Goal: Information Seeking & Learning: Learn about a topic

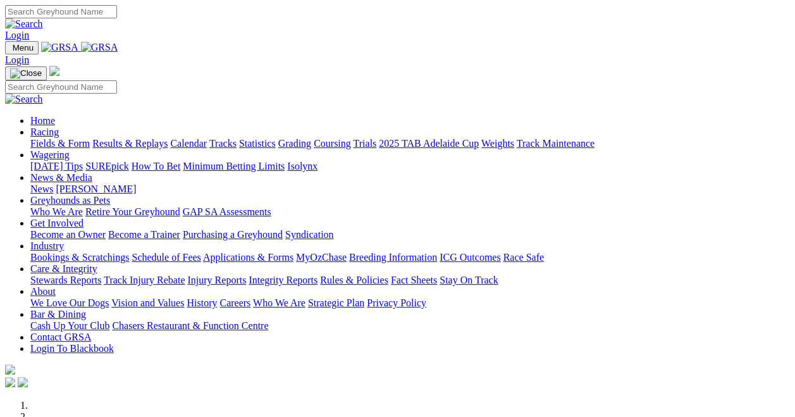
click at [168, 138] on link "Results & Replays" at bounding box center [129, 143] width 75 height 11
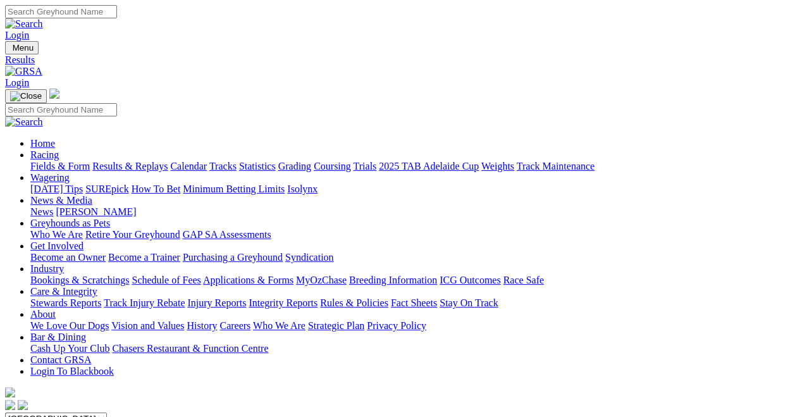
click at [117, 17] on input "Search" at bounding box center [61, 11] width 112 height 13
paste input "vision"
type input "vision"
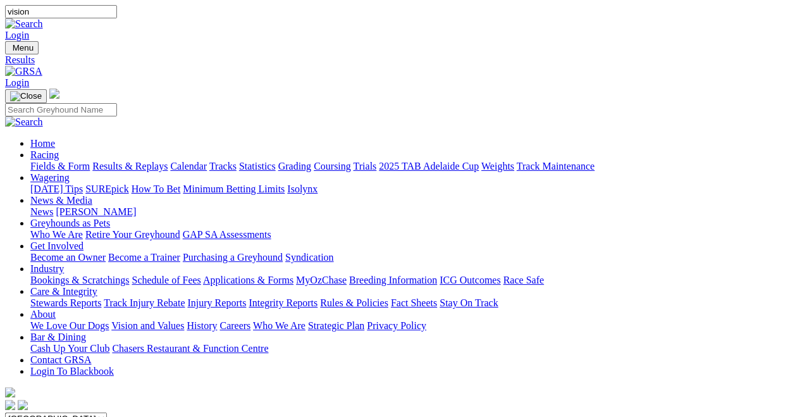
click at [43, 18] on img at bounding box center [24, 23] width 38 height 11
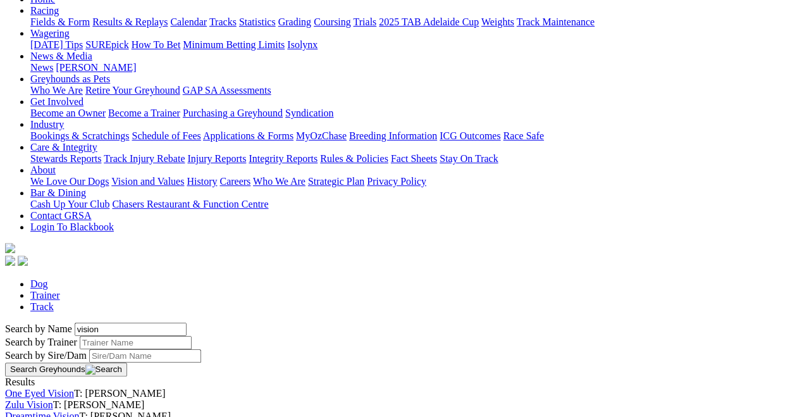
scroll to position [190, 0]
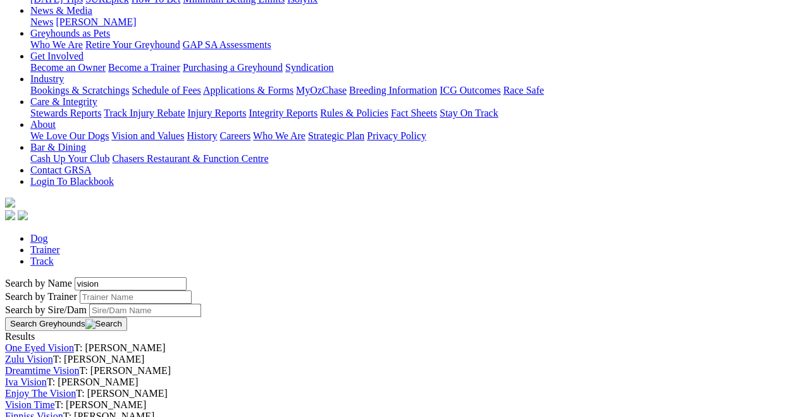
click at [127, 317] on button "Search Greyhounds" at bounding box center [66, 324] width 122 height 14
click at [87, 290] on input "Search by Trainer name" at bounding box center [136, 296] width 112 height 13
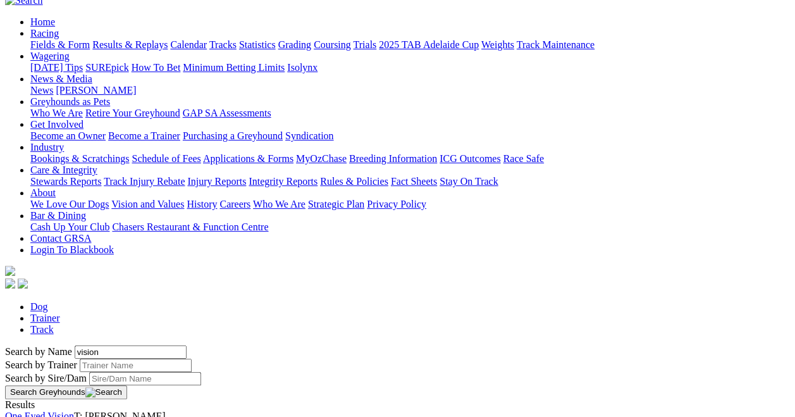
scroll to position [63, 0]
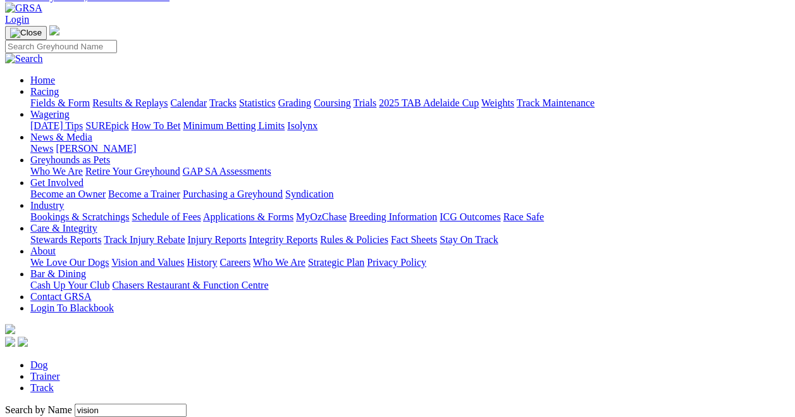
paste input "Tommy Shelby"
type input "Tommy Shelby"
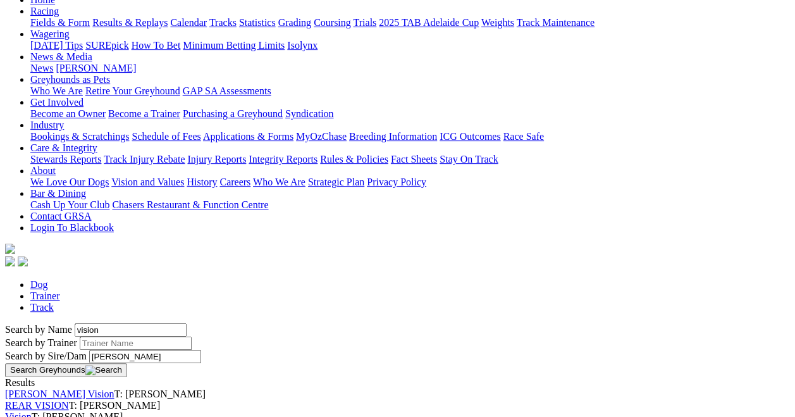
scroll to position [190, 0]
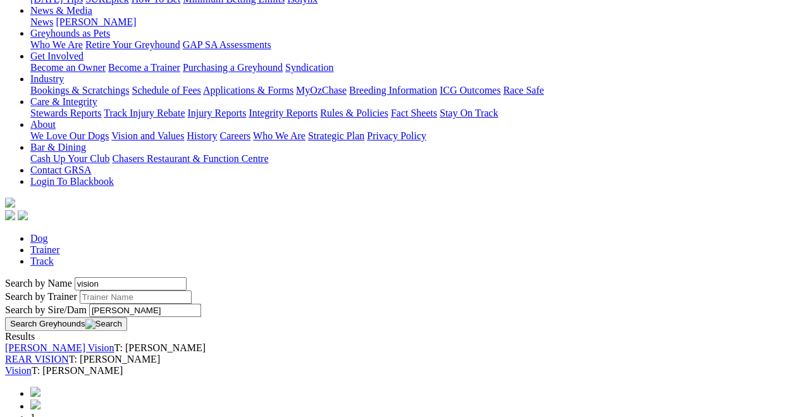
click at [32, 365] on link "Vision" at bounding box center [18, 370] width 27 height 11
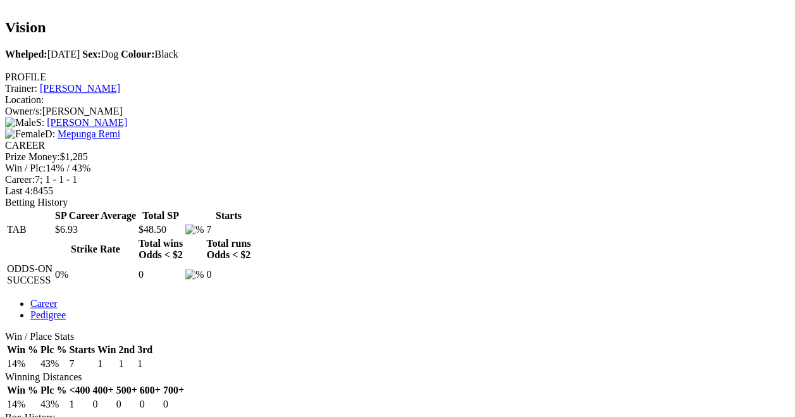
scroll to position [443, 0]
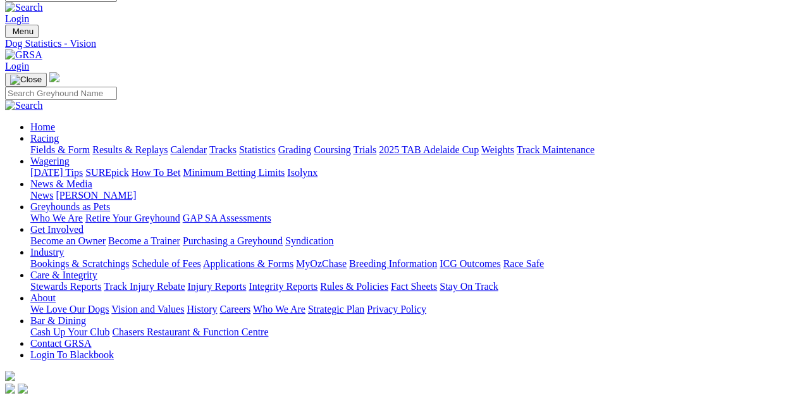
scroll to position [0, 0]
